Goal: Information Seeking & Learning: Check status

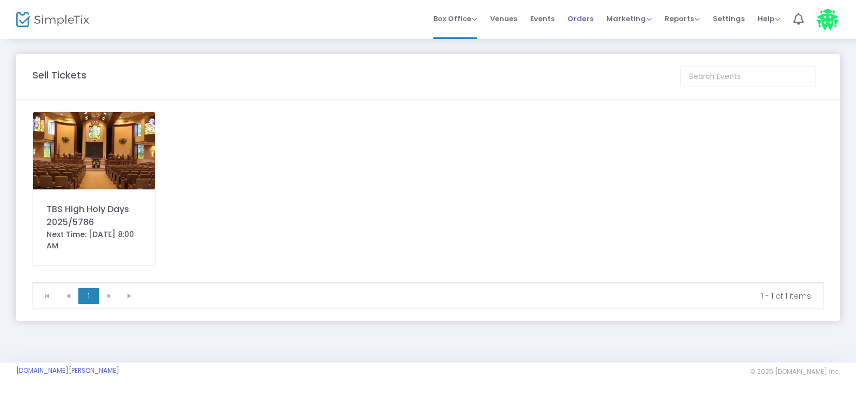
click at [585, 20] on span "Orders" at bounding box center [581, 19] width 26 height 28
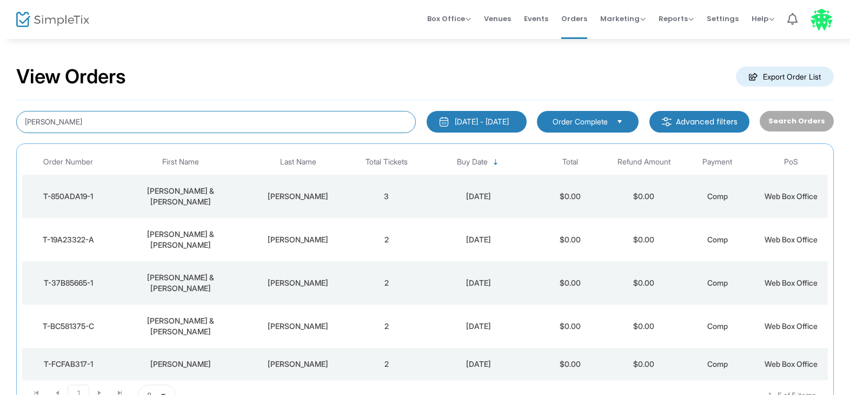
drag, startPoint x: 65, startPoint y: 123, endPoint x: -4, endPoint y: 120, distance: 69.2
click at [0, 120] on html "Processing... please wait Box Office Sell Tickets Bookings Sell Season Pass Ven…" at bounding box center [425, 197] width 850 height 395
type input "gracias"
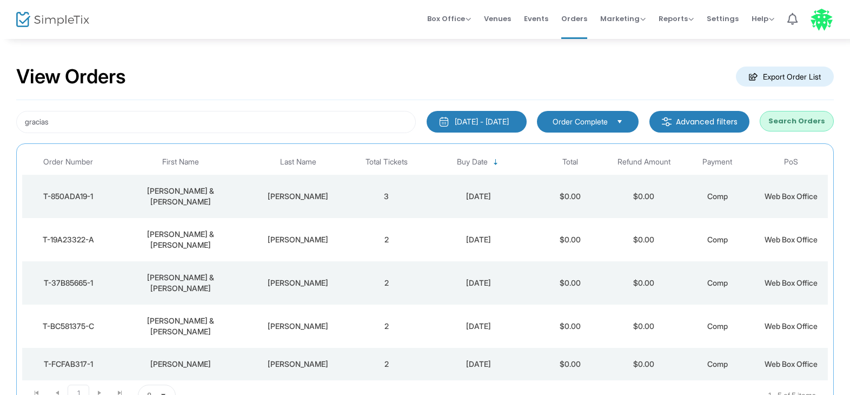
click at [791, 122] on button "Search Orders" at bounding box center [796, 121] width 74 height 21
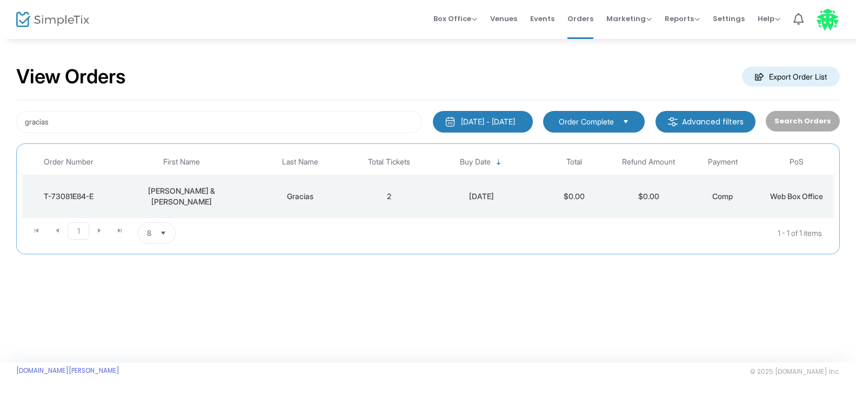
click at [64, 192] on div "T-73081E84-E" at bounding box center [68, 196] width 87 height 11
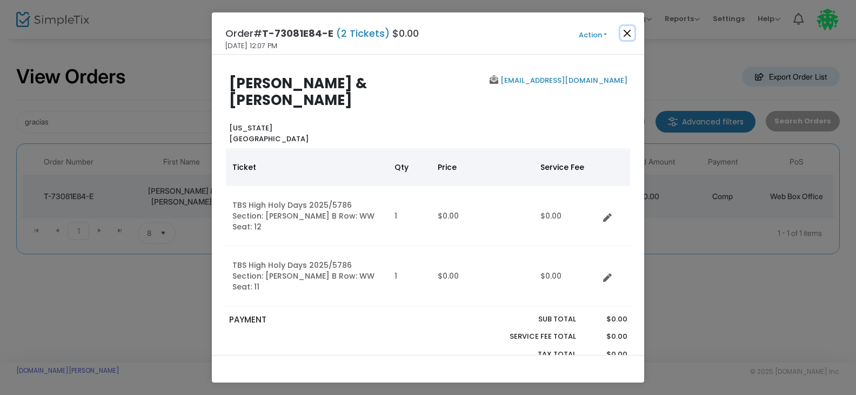
click at [629, 35] on button "Close" at bounding box center [628, 33] width 14 height 14
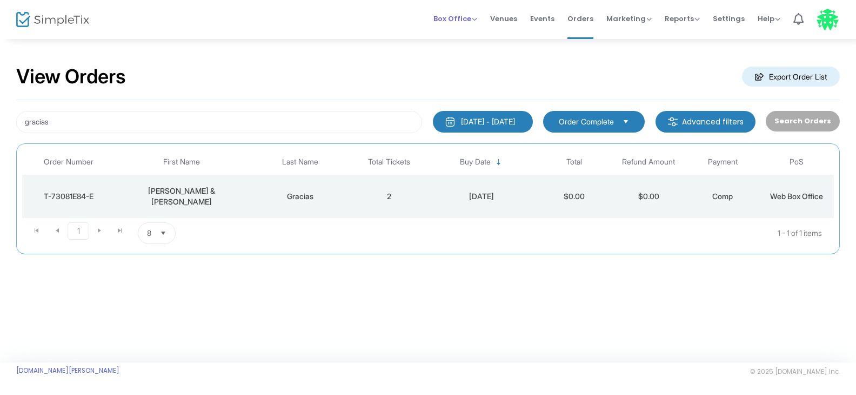
click at [455, 20] on span "Box Office" at bounding box center [455, 19] width 44 height 10
click at [463, 34] on li "Sell Tickets" at bounding box center [471, 36] width 77 height 21
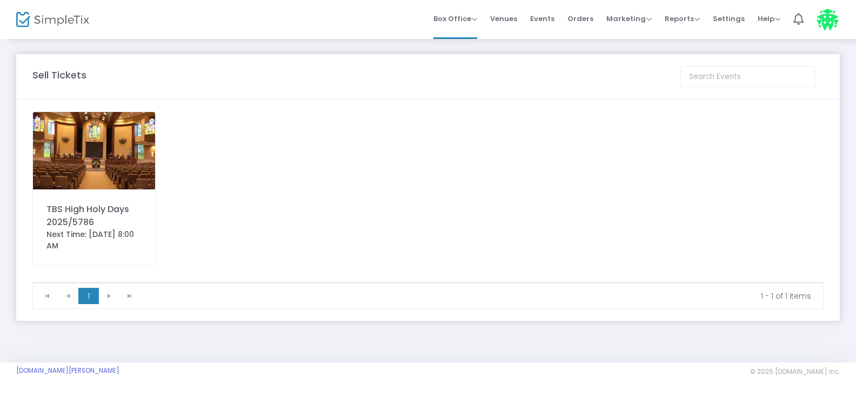
drag, startPoint x: 79, startPoint y: 151, endPoint x: 86, endPoint y: 151, distance: 7.0
click at [80, 151] on img at bounding box center [94, 150] width 122 height 77
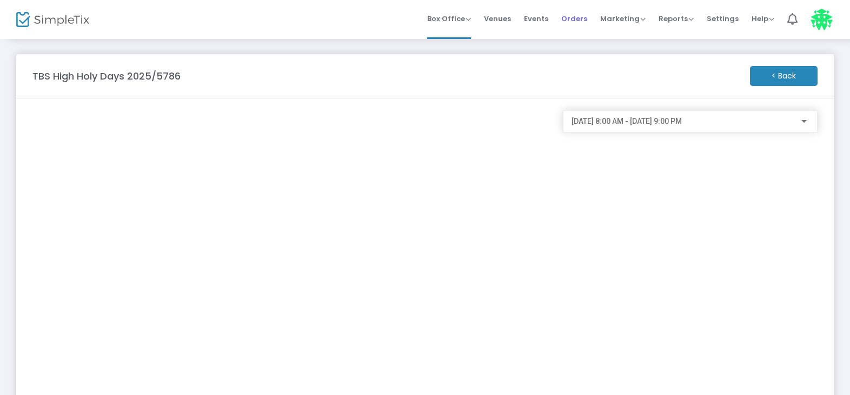
click at [575, 17] on span "Orders" at bounding box center [574, 19] width 26 height 28
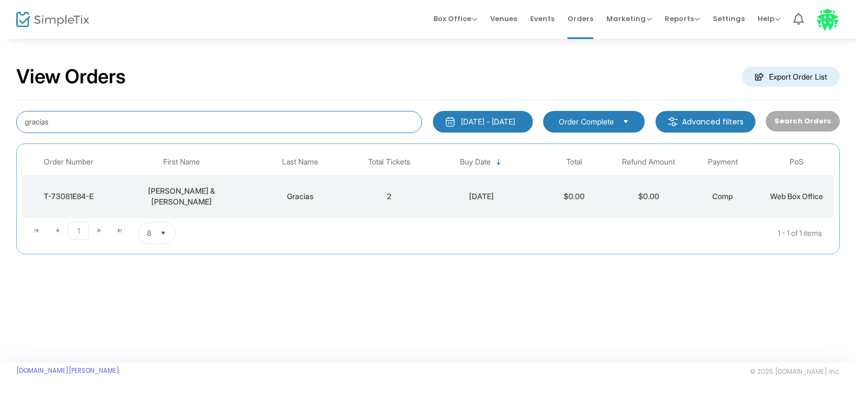
drag, startPoint x: 73, startPoint y: 125, endPoint x: 63, endPoint y: 122, distance: 10.6
click at [63, 122] on input "gracias" at bounding box center [219, 122] width 406 height 22
drag, startPoint x: 58, startPoint y: 128, endPoint x: -4, endPoint y: 122, distance: 62.5
click at [0, 122] on html "Processing... please wait Box Office Sell Tickets Bookings Sell Season Pass Ven…" at bounding box center [428, 197] width 856 height 395
type input "[PERSON_NAME]"
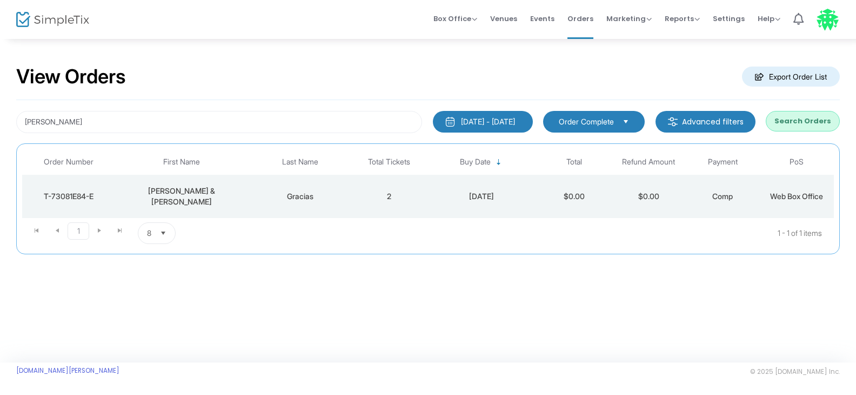
click at [795, 121] on button "Search Orders" at bounding box center [803, 121] width 74 height 21
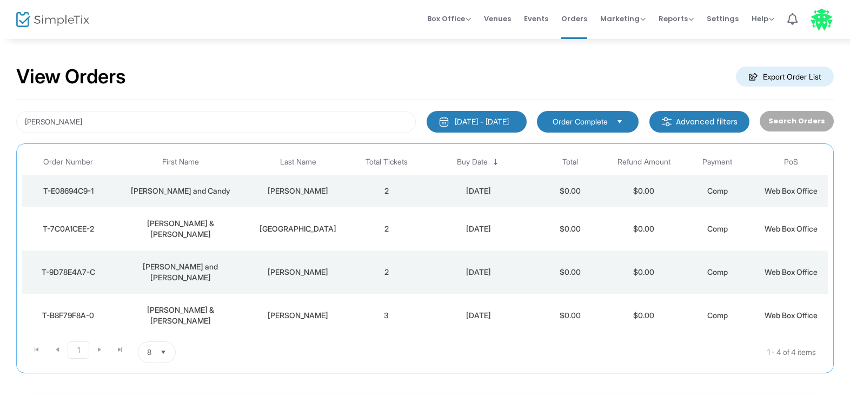
click at [65, 266] on div "T-9D78E4A7-C" at bounding box center [68, 271] width 86 height 11
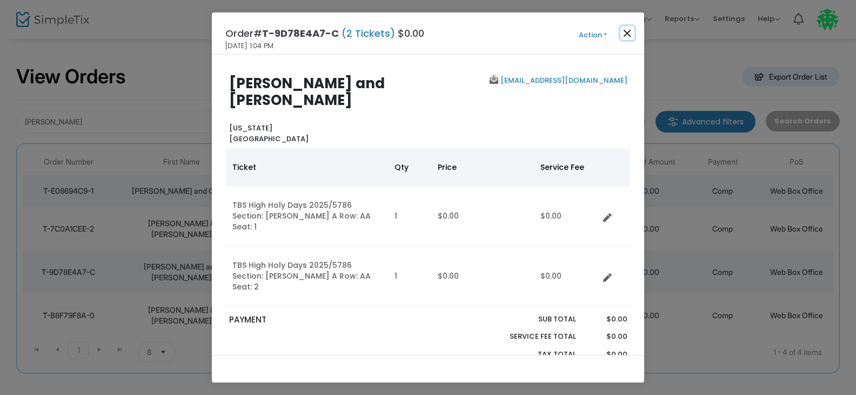
click at [624, 34] on button "Close" at bounding box center [628, 33] width 14 height 14
